Goal: Information Seeking & Learning: Learn about a topic

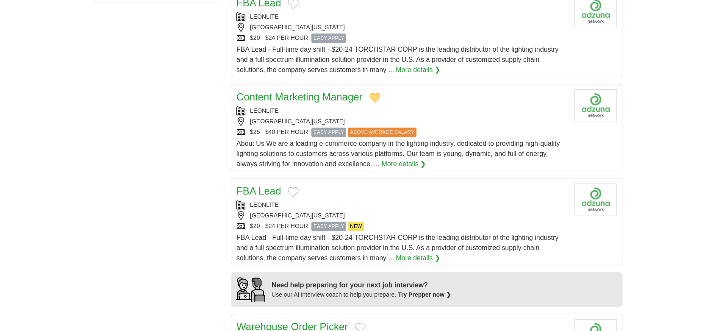
scroll to position [457, 0]
click at [410, 163] on link "More details ❯" at bounding box center [403, 164] width 44 height 10
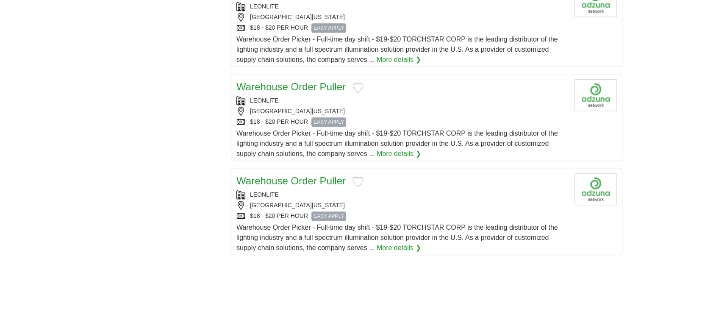
scroll to position [885, 0]
click at [281, 177] on link "Warehouse Order Puller" at bounding box center [290, 180] width 109 height 11
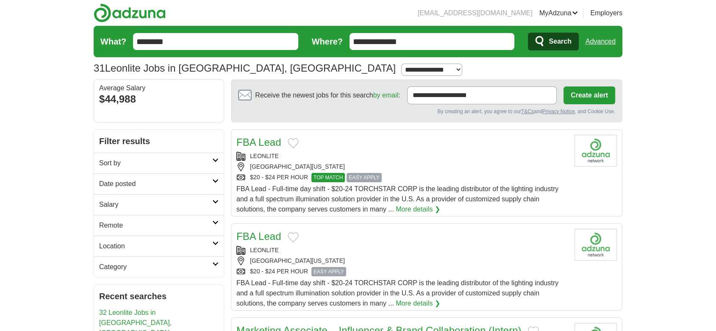
scroll to position [3, 0]
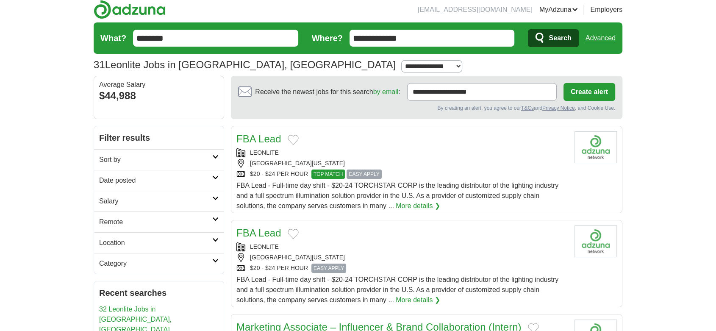
click at [181, 36] on input "********" at bounding box center [215, 38] width 165 height 17
drag, startPoint x: 181, startPoint y: 36, endPoint x: 107, endPoint y: 61, distance: 78.3
click at [107, 61] on section "31 Leonlite Jobs in Mira Loma, CA Salary Salary Select a salary range Salary fr…" at bounding box center [358, 48] width 529 height 53
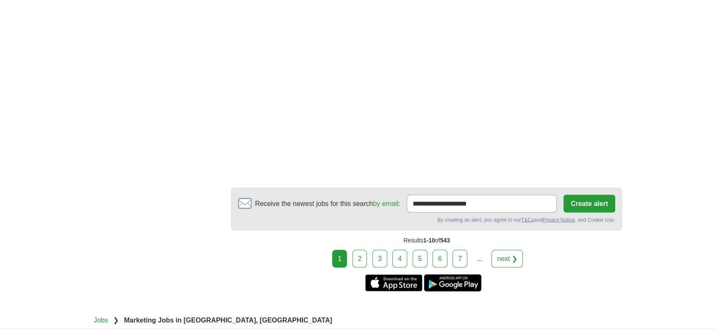
scroll to position [1472, 0]
click at [510, 254] on link "next ❯" at bounding box center [506, 259] width 31 height 18
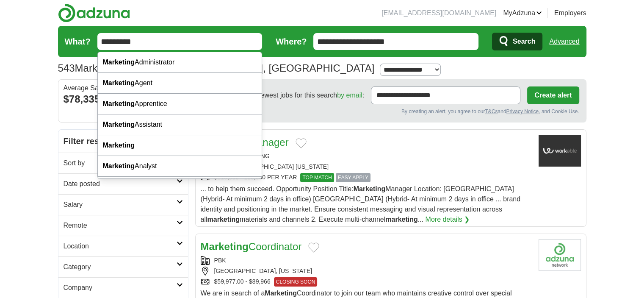
click at [157, 41] on input "*********" at bounding box center [179, 41] width 165 height 17
type input "*"
type input "**********"
click at [492, 33] on button "Search" at bounding box center [517, 42] width 50 height 18
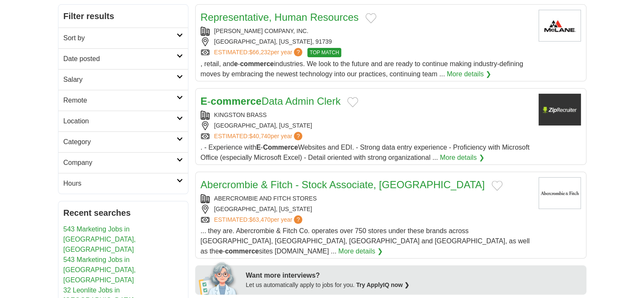
scroll to position [125, 0]
click at [326, 98] on link "E - commerce Data Admin Clerk" at bounding box center [271, 100] width 140 height 11
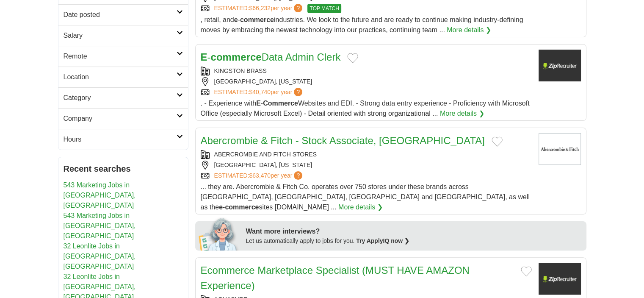
scroll to position [169, 0]
click at [383, 202] on link "More details ❯" at bounding box center [360, 207] width 44 height 10
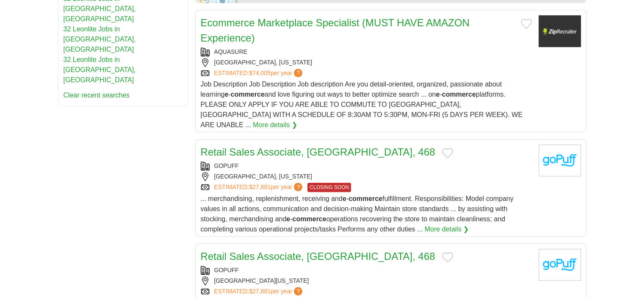
scroll to position [423, 0]
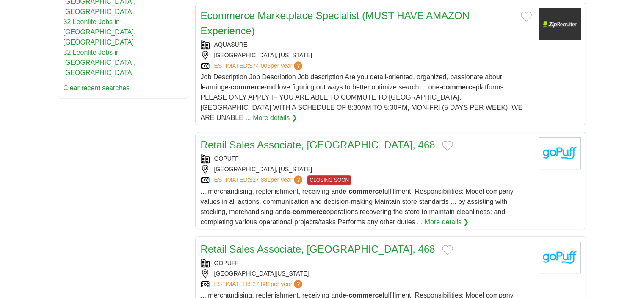
click at [357, 139] on link "Retail Sales Associate, Rancho-Cucamonga, 468" at bounding box center [318, 144] width 235 height 11
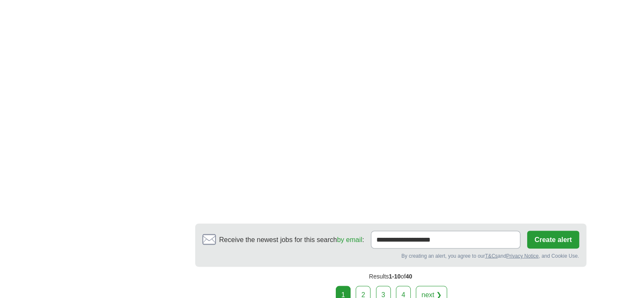
scroll to position [1468, 0]
click at [364, 285] on link "2" at bounding box center [363, 294] width 15 height 18
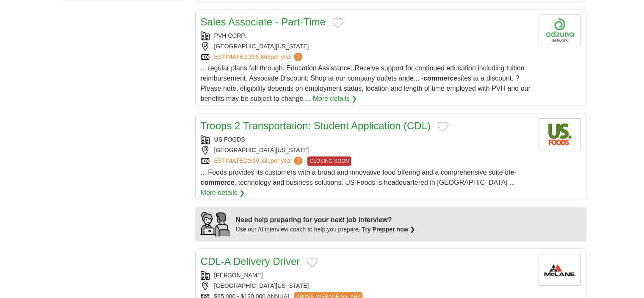
scroll to position [522, 0]
click at [337, 120] on link "Troops 2 Transportation: Student Application (CDL)" at bounding box center [316, 125] width 230 height 11
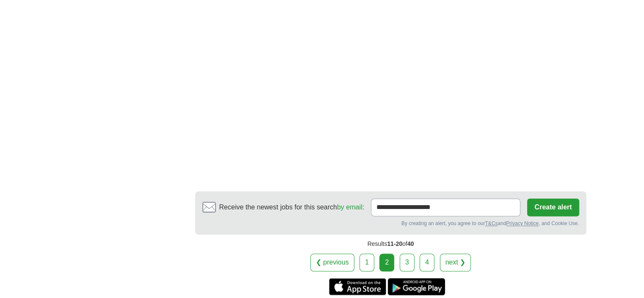
scroll to position [1315, 0]
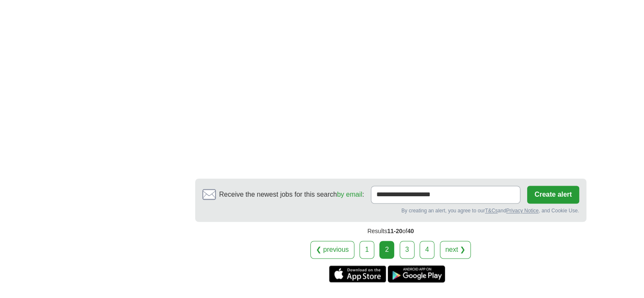
click at [408, 241] on link "3" at bounding box center [407, 250] width 15 height 18
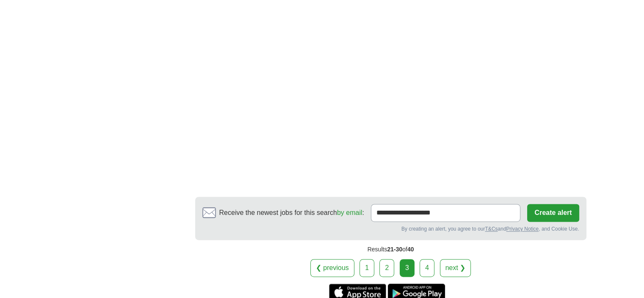
scroll to position [1235, 0]
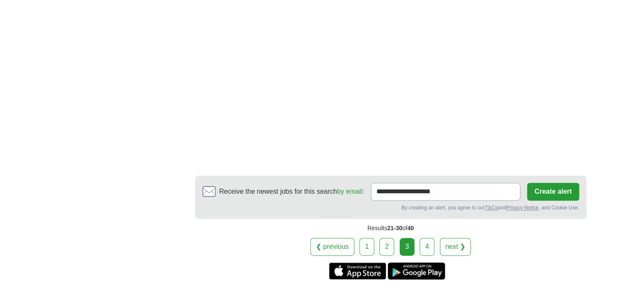
click at [426, 240] on link "4" at bounding box center [427, 247] width 15 height 18
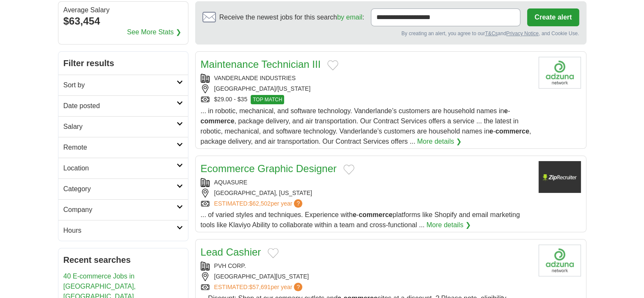
scroll to position [78, 0]
click at [266, 165] on link "Ecommerce Graphic Designer" at bounding box center [269, 167] width 136 height 11
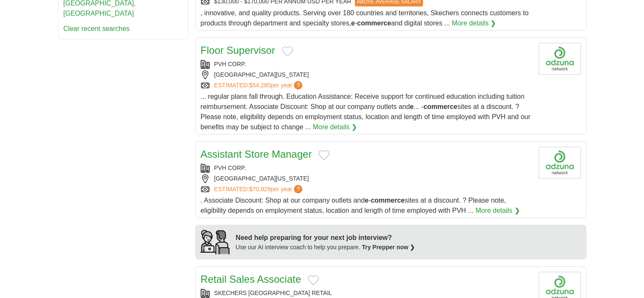
scroll to position [483, 0]
click at [285, 154] on link "Assistant Store Manager" at bounding box center [256, 153] width 111 height 11
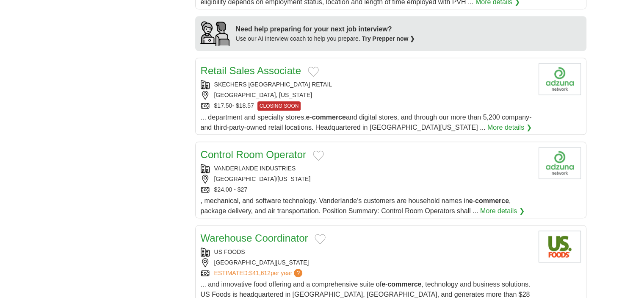
scroll to position [692, 0]
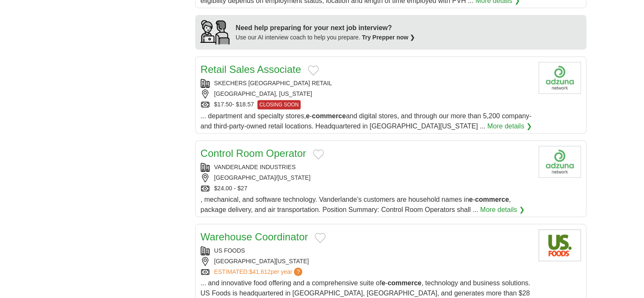
click at [259, 154] on link "Control Room Operator" at bounding box center [253, 152] width 105 height 11
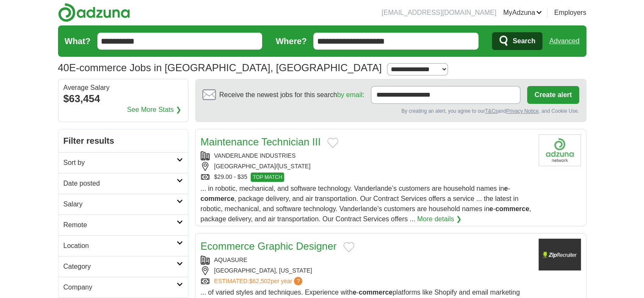
scroll to position [0, 0]
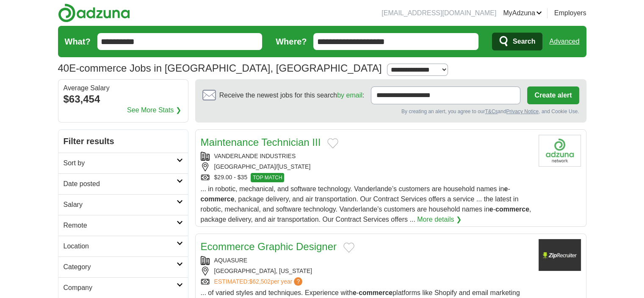
click at [175, 39] on input "**********" at bounding box center [179, 41] width 165 height 17
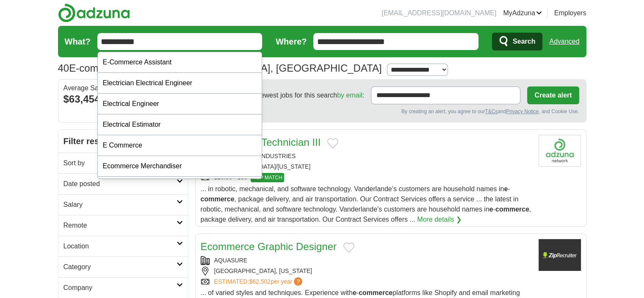
drag, startPoint x: 175, startPoint y: 39, endPoint x: 69, endPoint y: 53, distance: 106.7
click at [69, 53] on form "**********" at bounding box center [322, 41] width 529 height 31
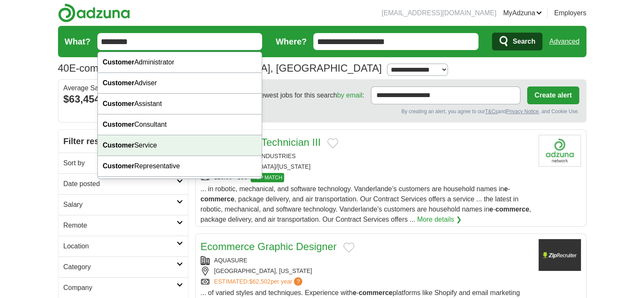
click at [141, 141] on div "Customer Service" at bounding box center [180, 145] width 164 height 21
type input "**********"
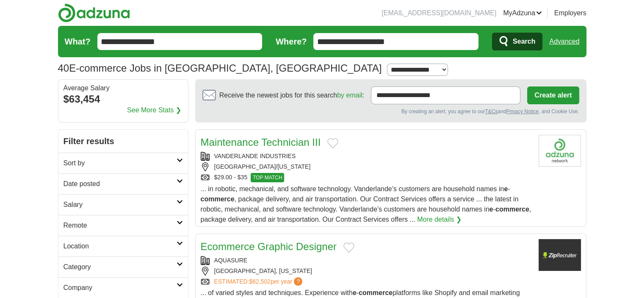
click at [510, 37] on button "Search" at bounding box center [517, 42] width 50 height 18
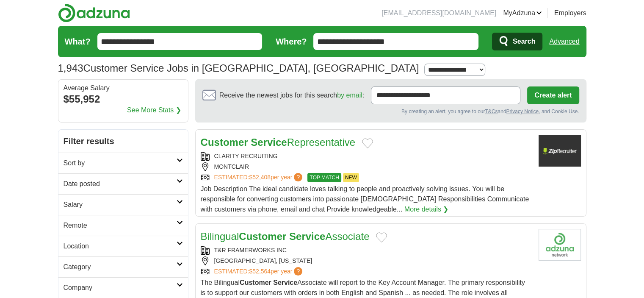
click at [318, 138] on link "Customer Service Representative" at bounding box center [278, 141] width 155 height 11
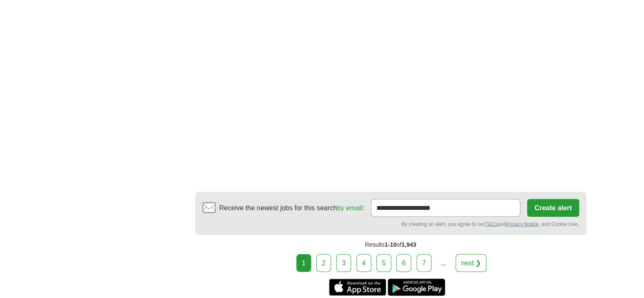
scroll to position [1670, 0]
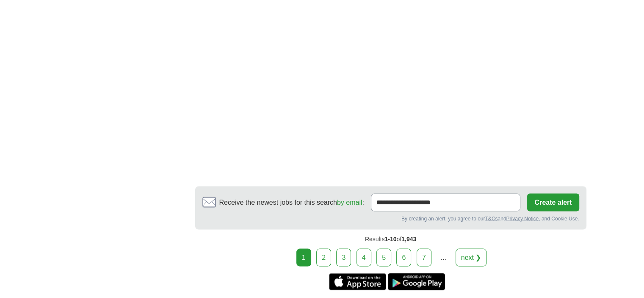
click at [324, 249] on link "2" at bounding box center [323, 258] width 15 height 18
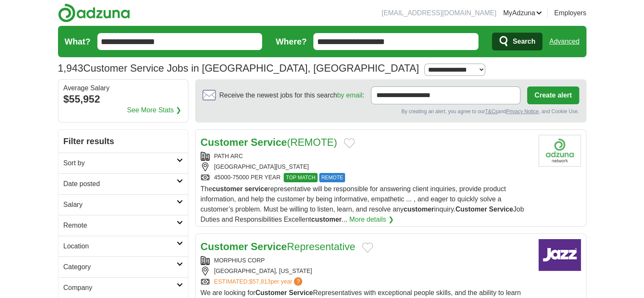
click at [307, 138] on link "Customer Service (REMOTE)" at bounding box center [269, 141] width 137 height 11
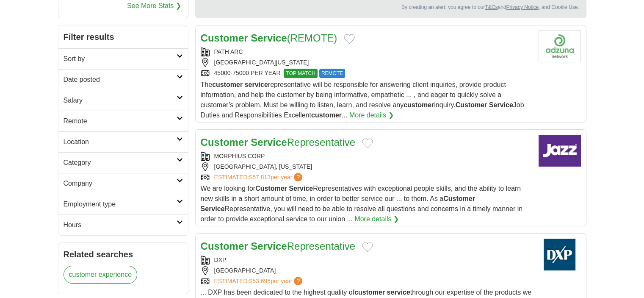
scroll to position [103, 0]
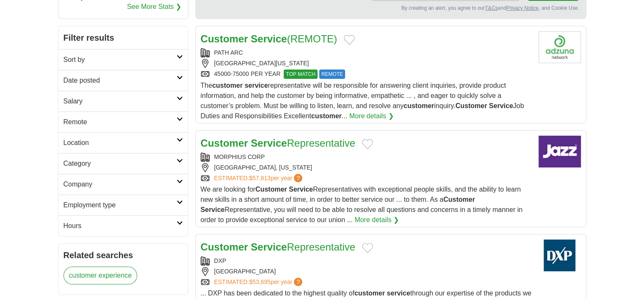
click at [310, 139] on link "Customer Service Representative" at bounding box center [278, 142] width 155 height 11
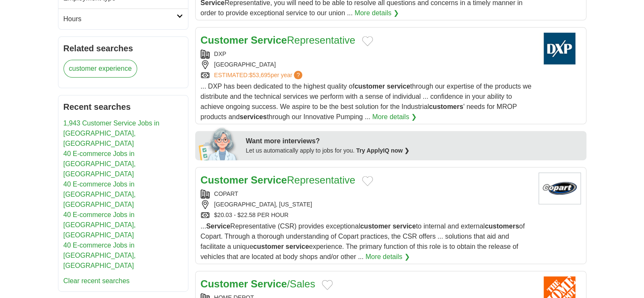
scroll to position [318, 0]
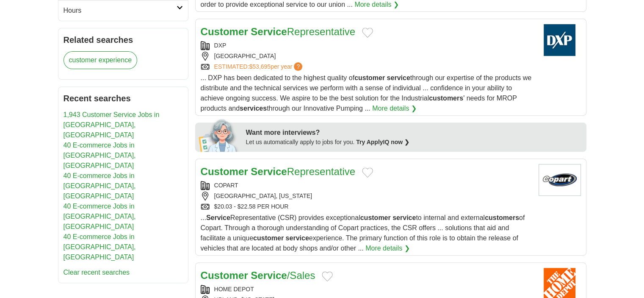
click at [276, 169] on strong "Service" at bounding box center [269, 171] width 36 height 11
